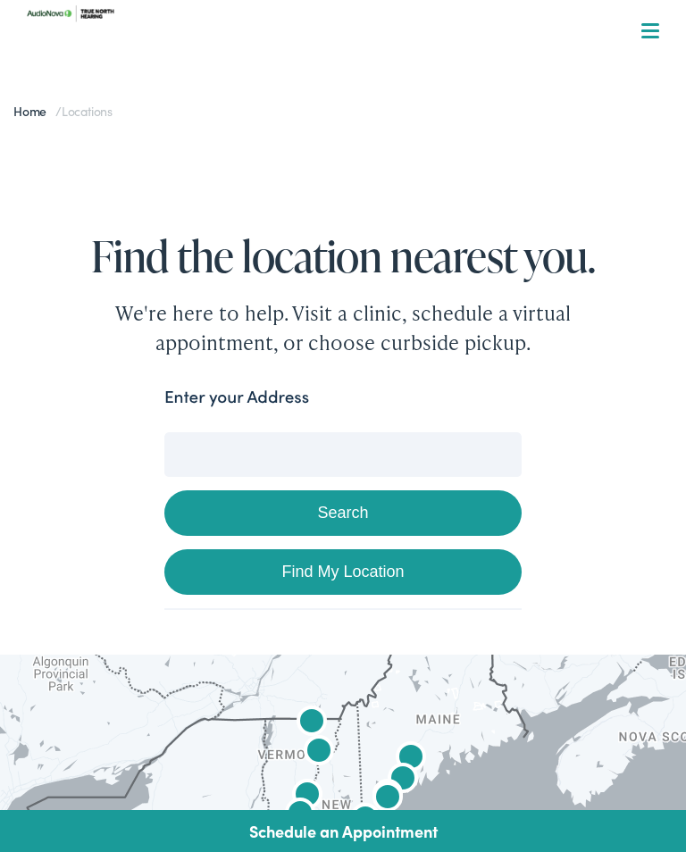
click at [353, 515] on button "Search" at bounding box center [342, 513] width 357 height 46
click at [232, 517] on button "Search" at bounding box center [342, 513] width 357 height 46
click at [388, 517] on button "Search" at bounding box center [342, 513] width 357 height 46
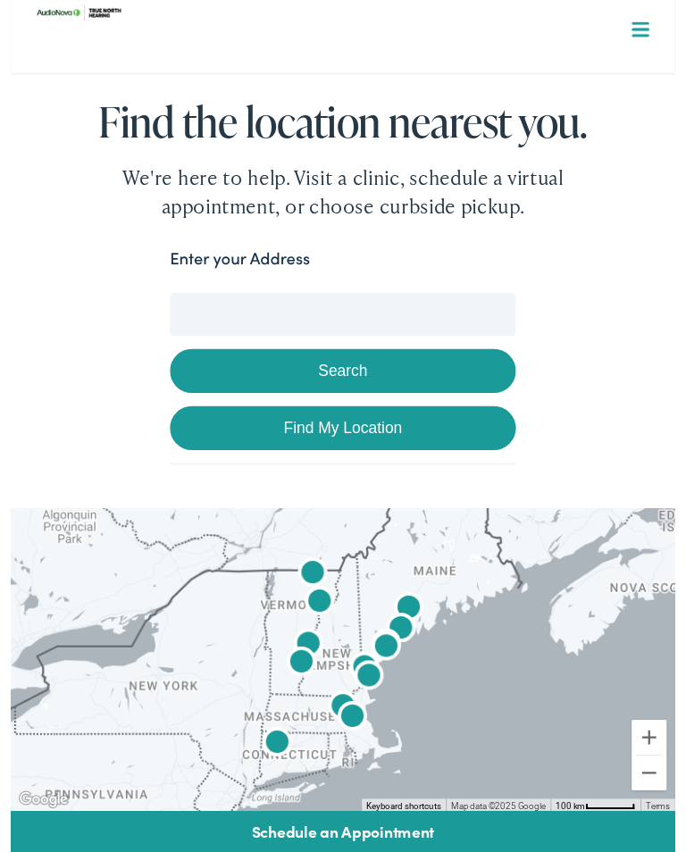
scroll to position [126, 0]
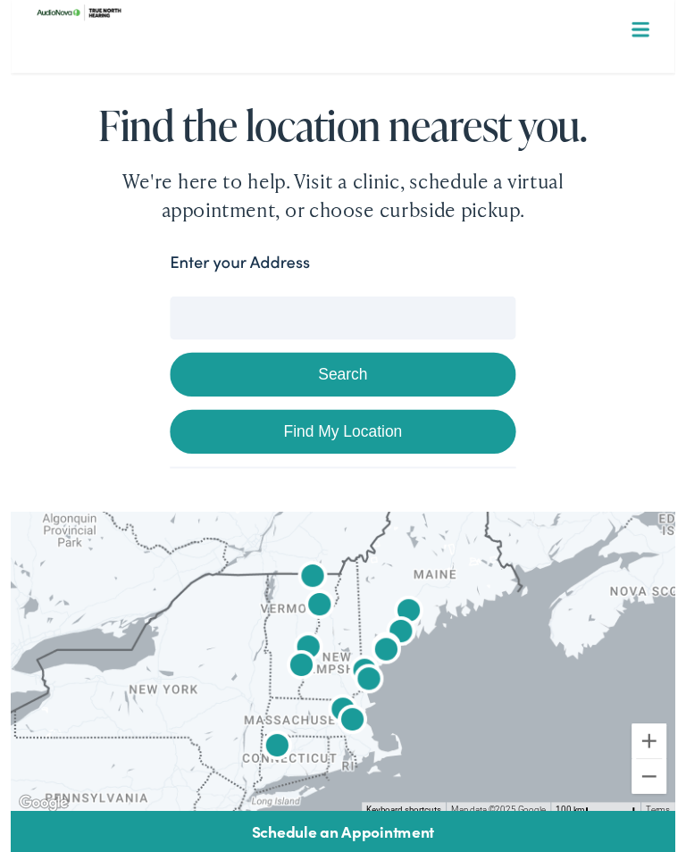
click at [348, 449] on link "Find My Location" at bounding box center [342, 446] width 357 height 46
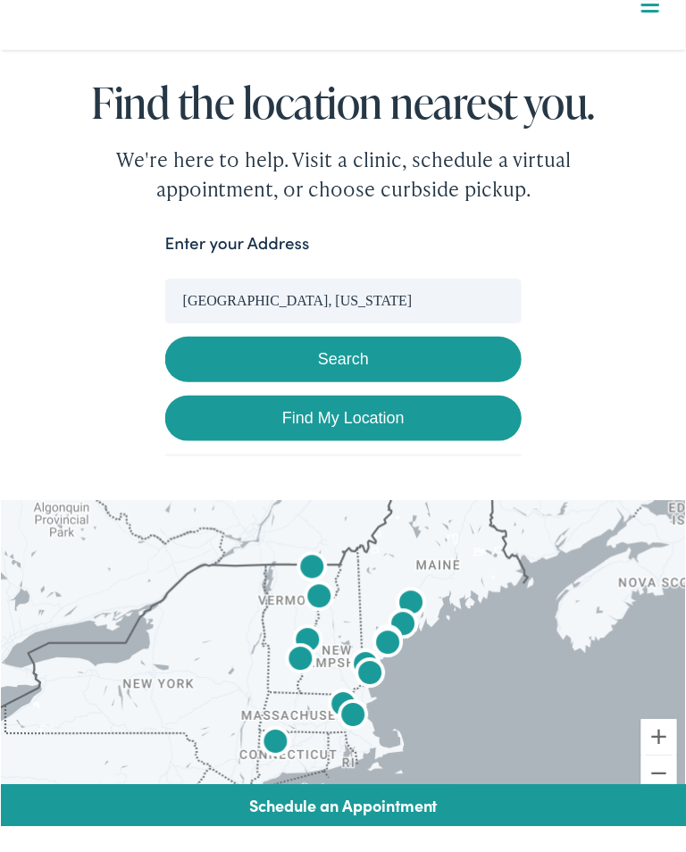
scroll to position [155, 0]
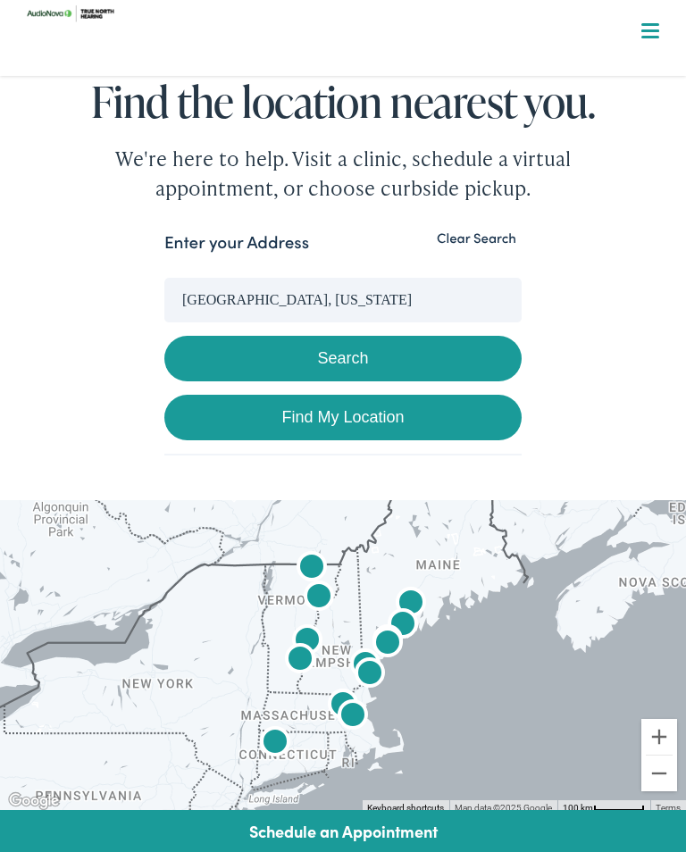
click at [351, 319] on input "[GEOGRAPHIC_DATA], [US_STATE]" at bounding box center [342, 300] width 357 height 45
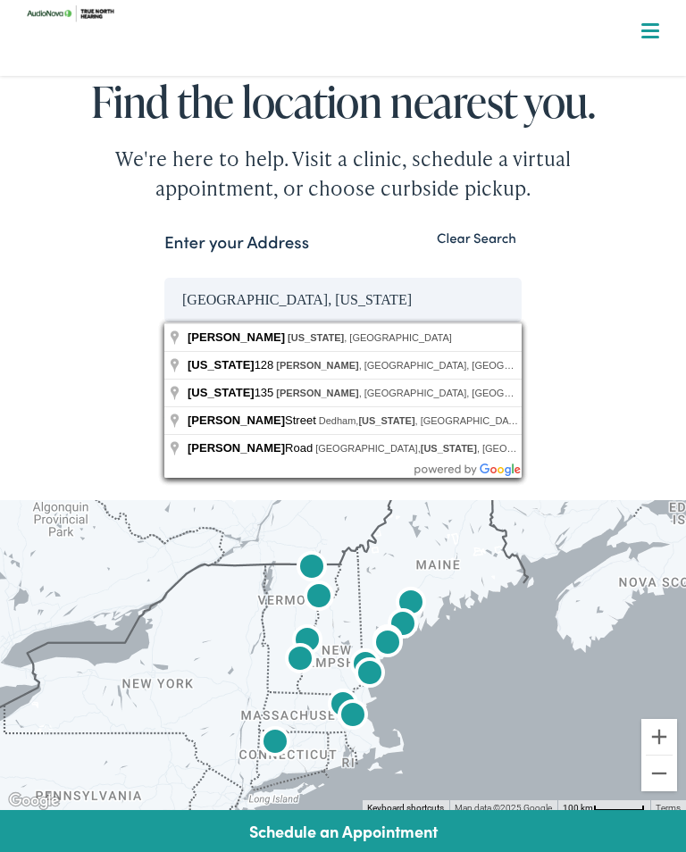
scroll to position [154, 0]
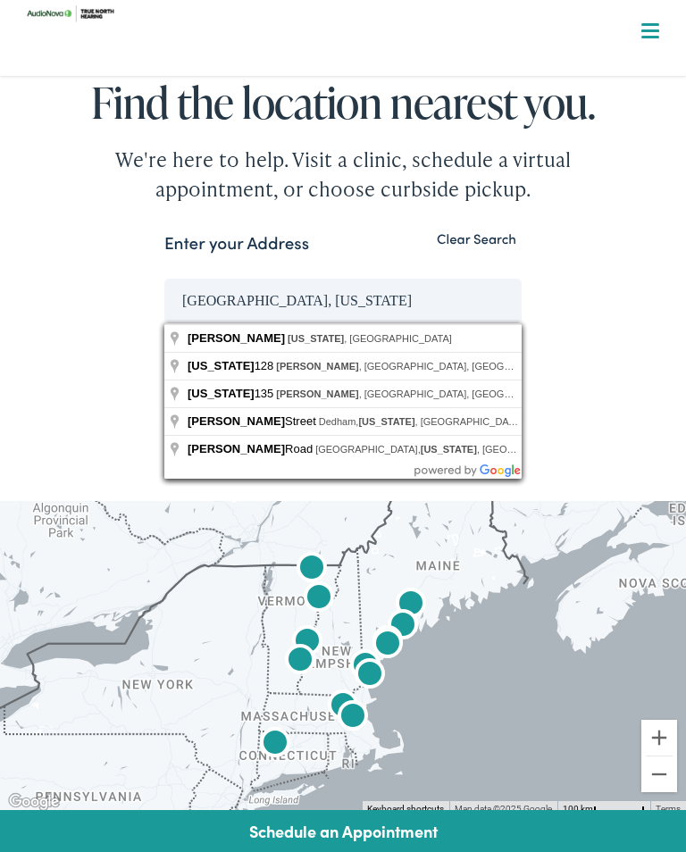
click at [237, 301] on input "[GEOGRAPHIC_DATA], [US_STATE]" at bounding box center [342, 301] width 357 height 45
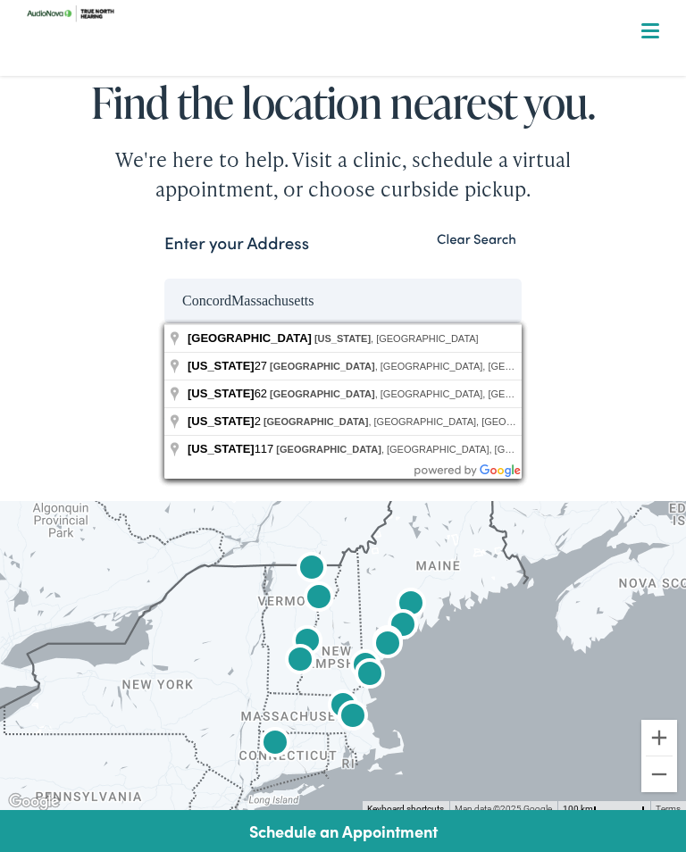
click at [343, 358] on button "Search" at bounding box center [342, 360] width 357 height 46
click at [348, 300] on input "Concord [US_STATE]" at bounding box center [342, 301] width 357 height 45
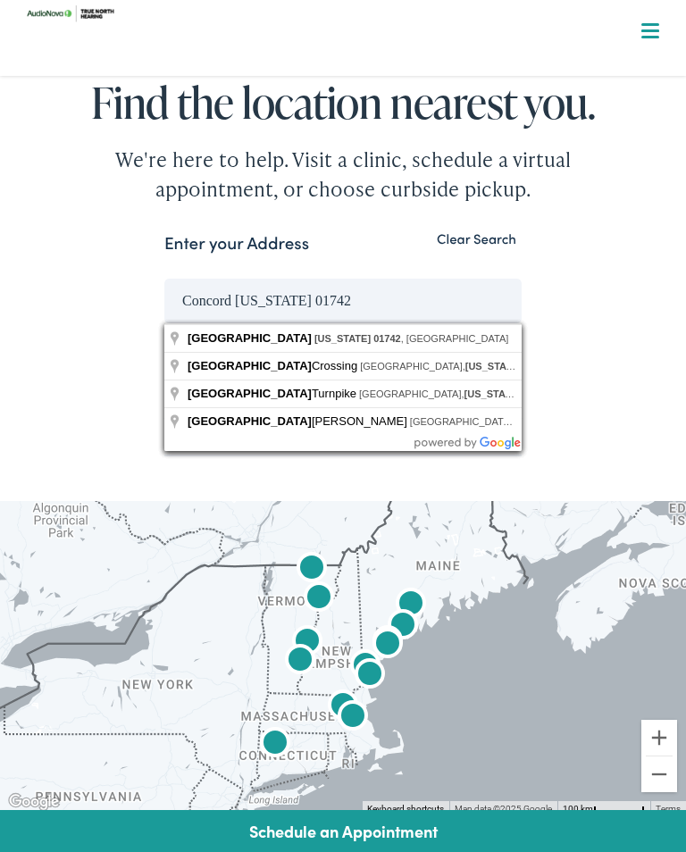
type input "[GEOGRAPHIC_DATA], [US_STATE] 01742, [GEOGRAPHIC_DATA]"
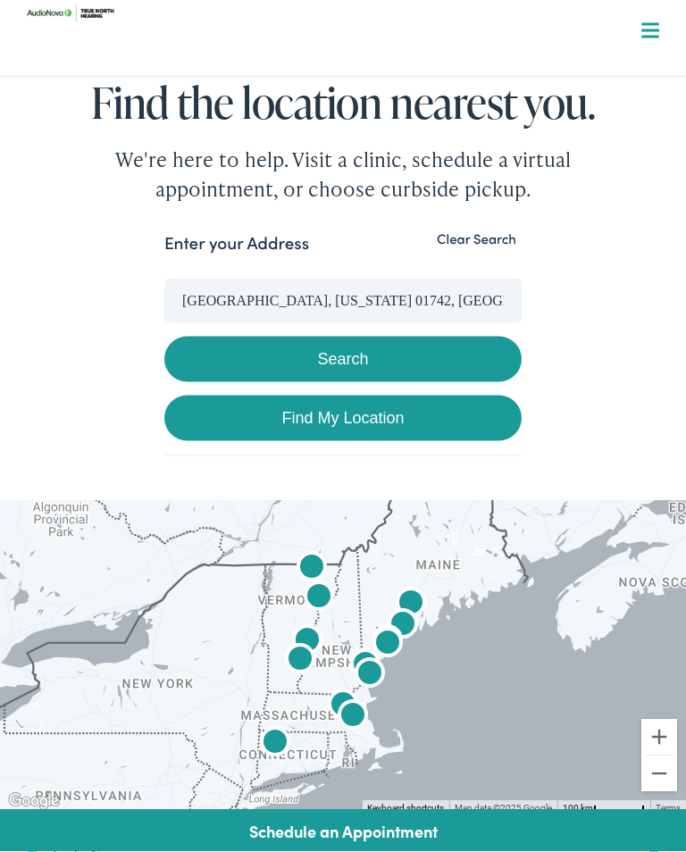
click at [359, 364] on button "Search" at bounding box center [342, 360] width 357 height 46
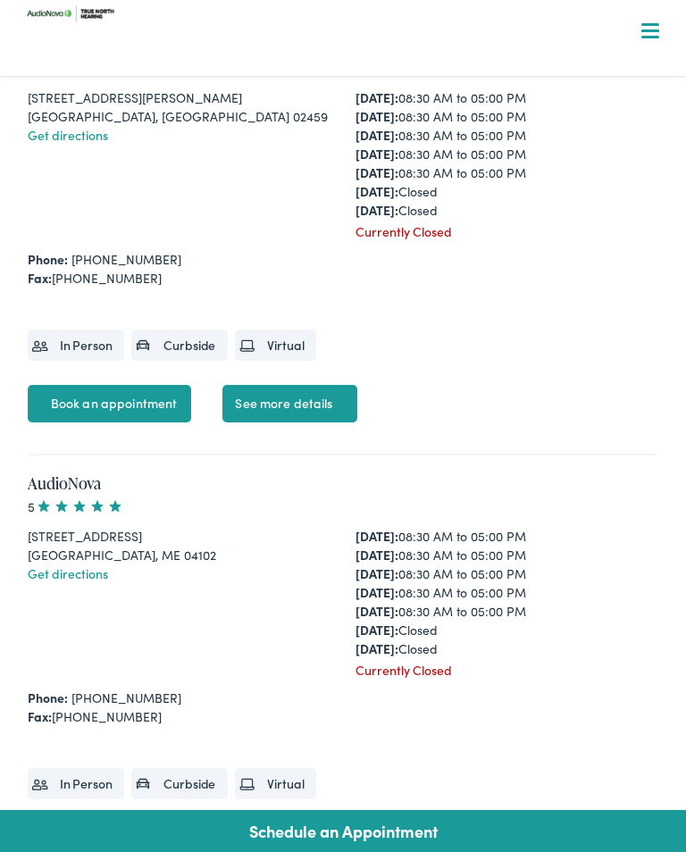
scroll to position [2714, 0]
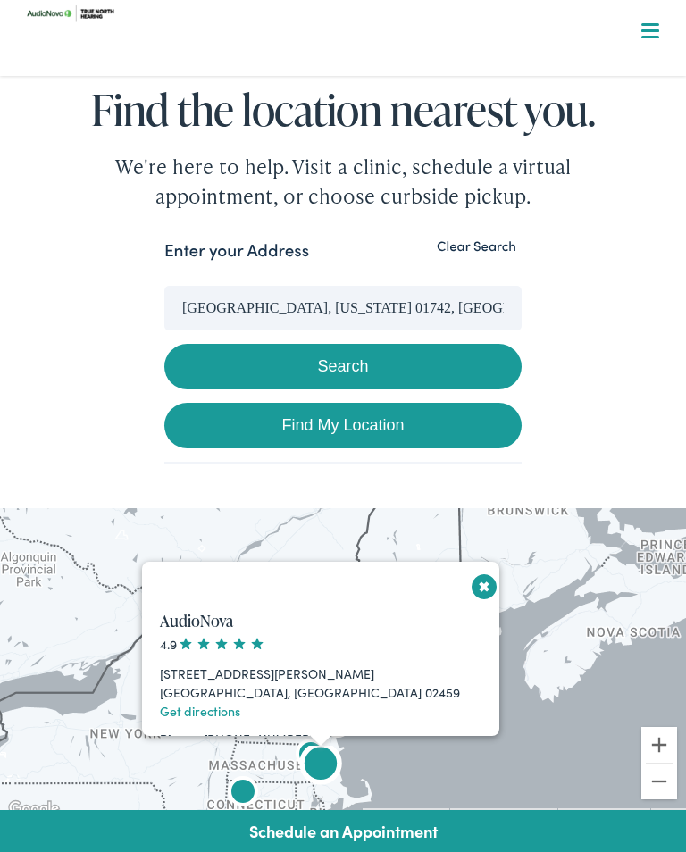
scroll to position [146, 0]
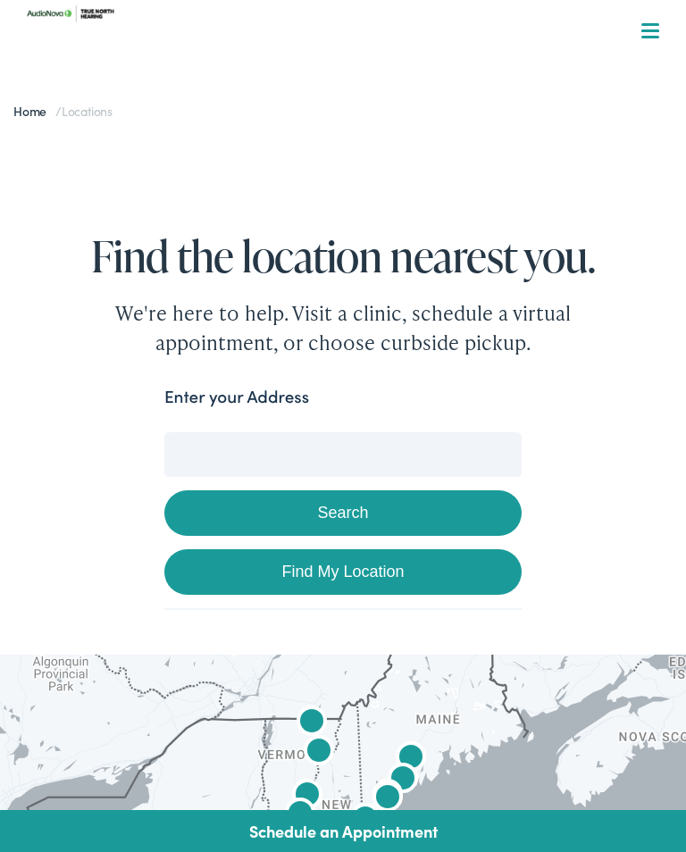
click at [211, 453] on input "Enter your Address" at bounding box center [342, 454] width 357 height 45
click at [353, 523] on button "Search" at bounding box center [342, 513] width 357 height 46
click at [347, 582] on link "Find My Location" at bounding box center [342, 572] width 357 height 46
type input "[GEOGRAPHIC_DATA], [US_STATE]"
click at [355, 580] on link "Find My Location" at bounding box center [342, 572] width 357 height 46
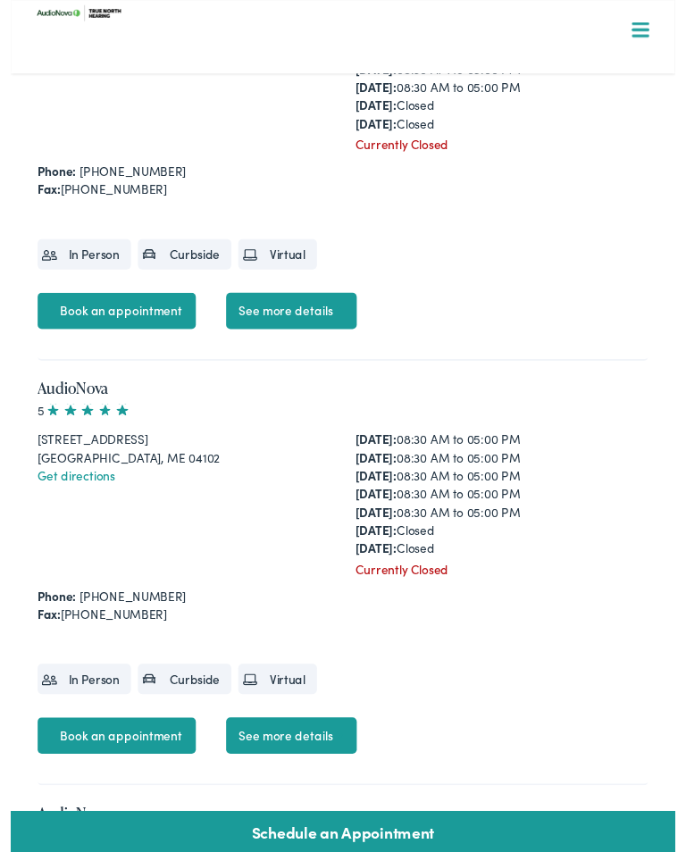
scroll to position [2856, 0]
